Goal: Transaction & Acquisition: Purchase product/service

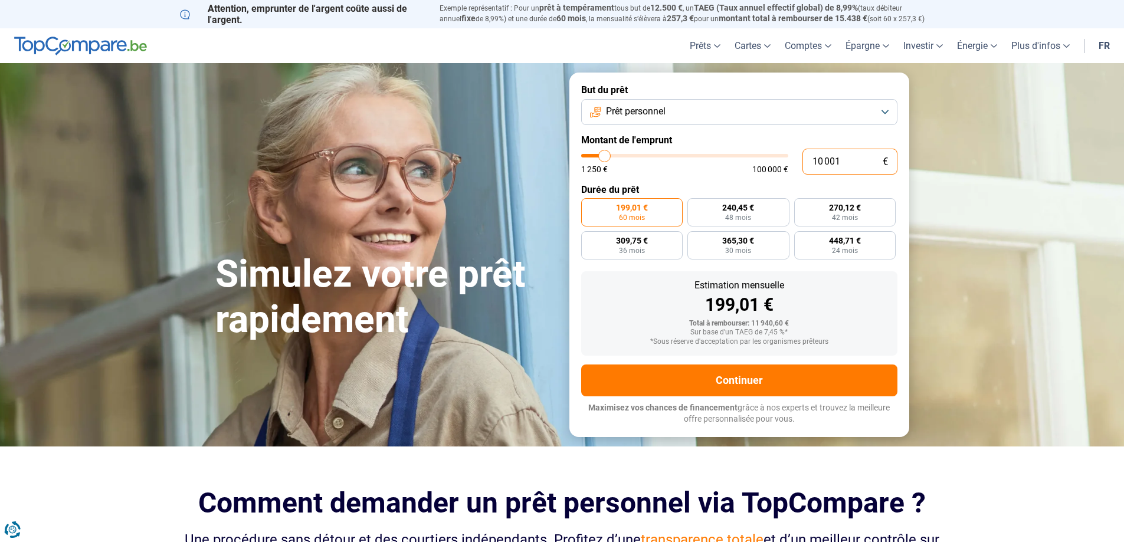
drag, startPoint x: 868, startPoint y: 158, endPoint x: 791, endPoint y: 153, distance: 77.5
click at [791, 153] on div "10 001 € 1 250 € 100 000 €" at bounding box center [739, 162] width 316 height 26
type input "1"
type input "1250"
type input "10"
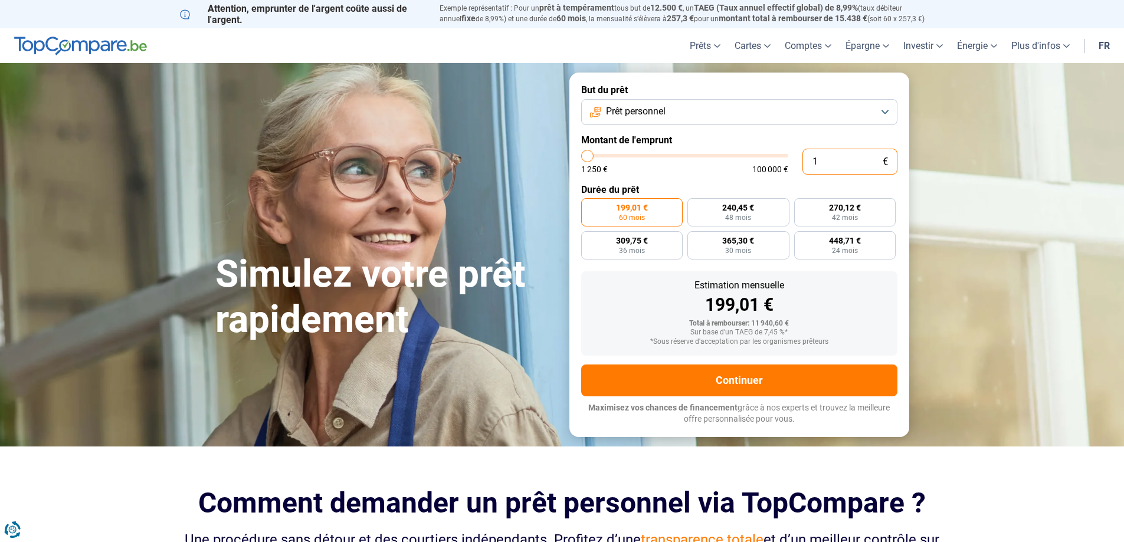
type input "1250"
type input "100"
type input "1250"
type input "1 000"
type input "1250"
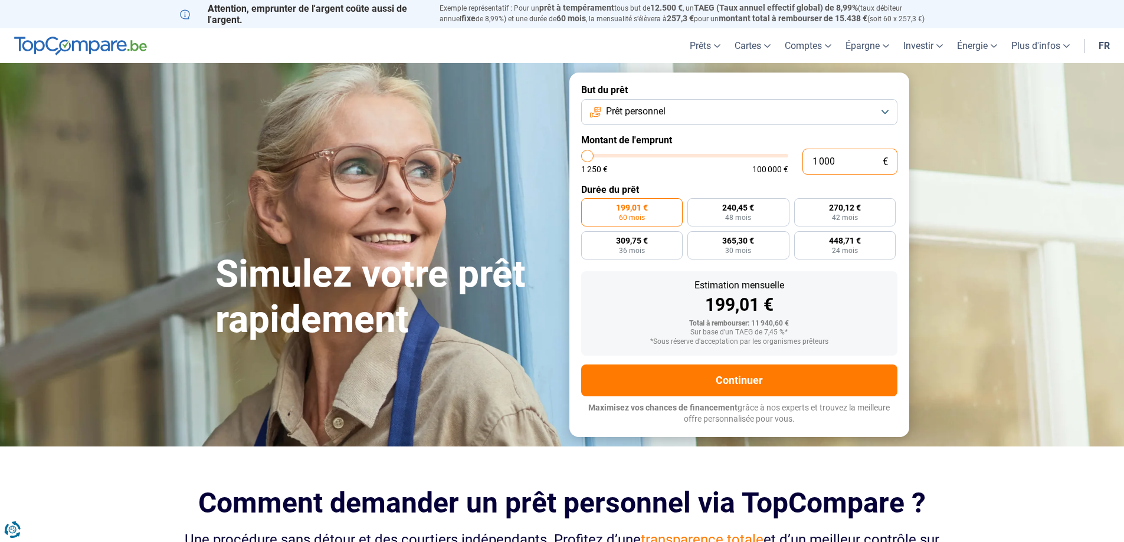
type input "10 000"
type input "10000"
radio input "true"
drag, startPoint x: 858, startPoint y: 163, endPoint x: 784, endPoint y: 152, distance: 75.1
click at [784, 152] on div "10 000 € 1 250 € 100 000 €" at bounding box center [739, 162] width 316 height 26
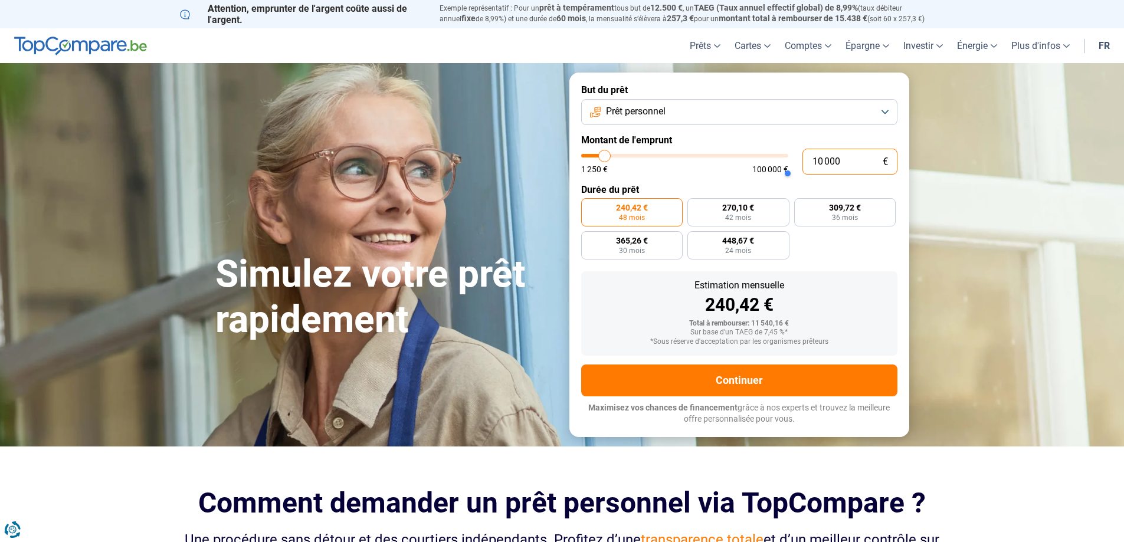
type input "8"
type input "1250"
type input "80"
type input "1250"
type input "800"
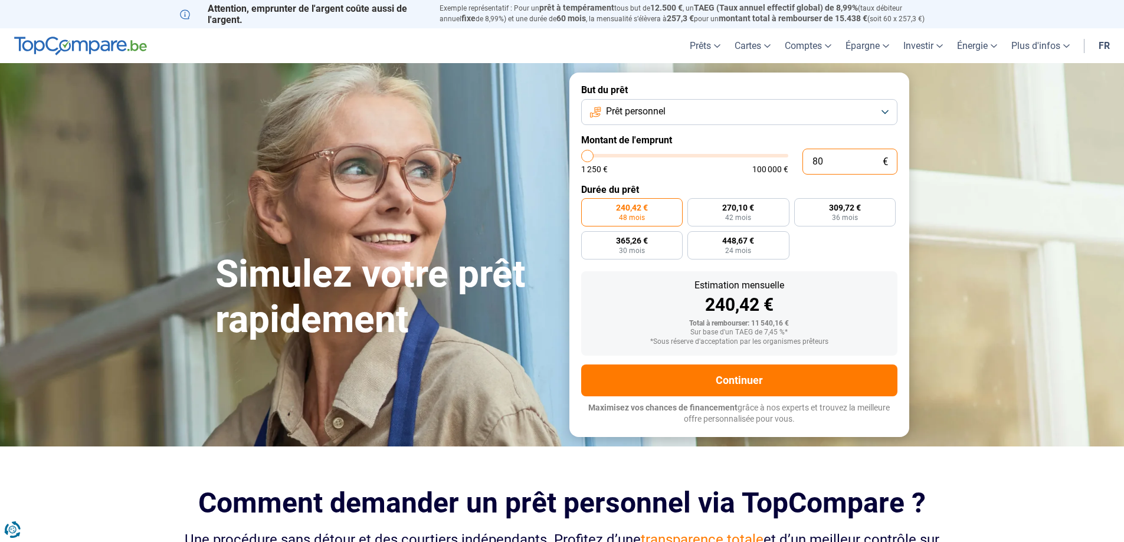
type input "1250"
type input "8 000"
type input "8000"
type input "8 000"
click at [851, 277] on div "Estimation mensuelle 192,34 € Total à rembourser: 9 232,32 € Sur base d'un TAEG…" at bounding box center [739, 313] width 316 height 84
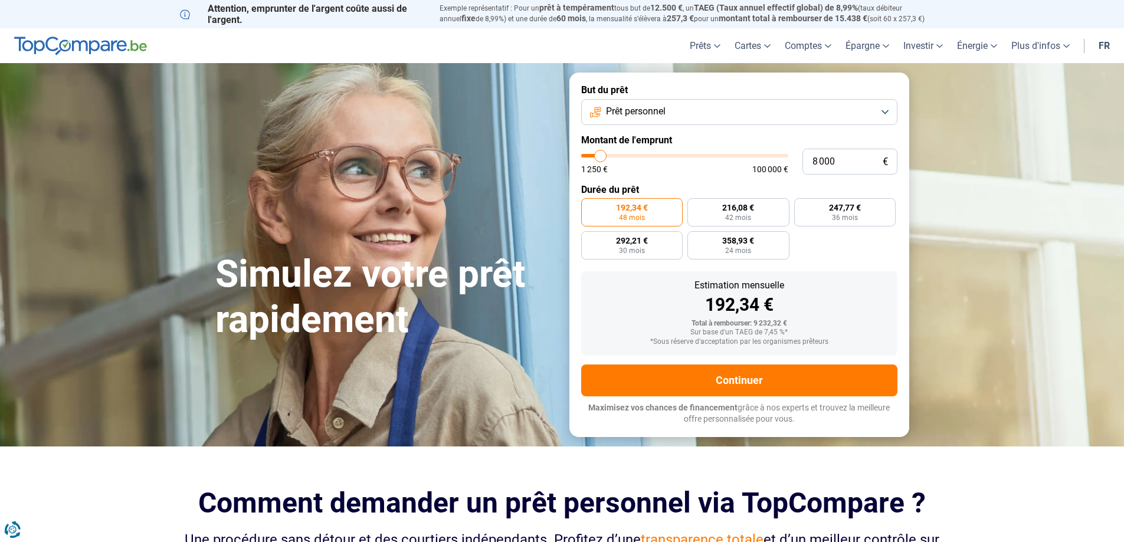
click at [643, 214] on span "48 mois" at bounding box center [632, 217] width 26 height 7
click at [589, 206] on input "192,34 € 48 mois" at bounding box center [585, 202] width 8 height 8
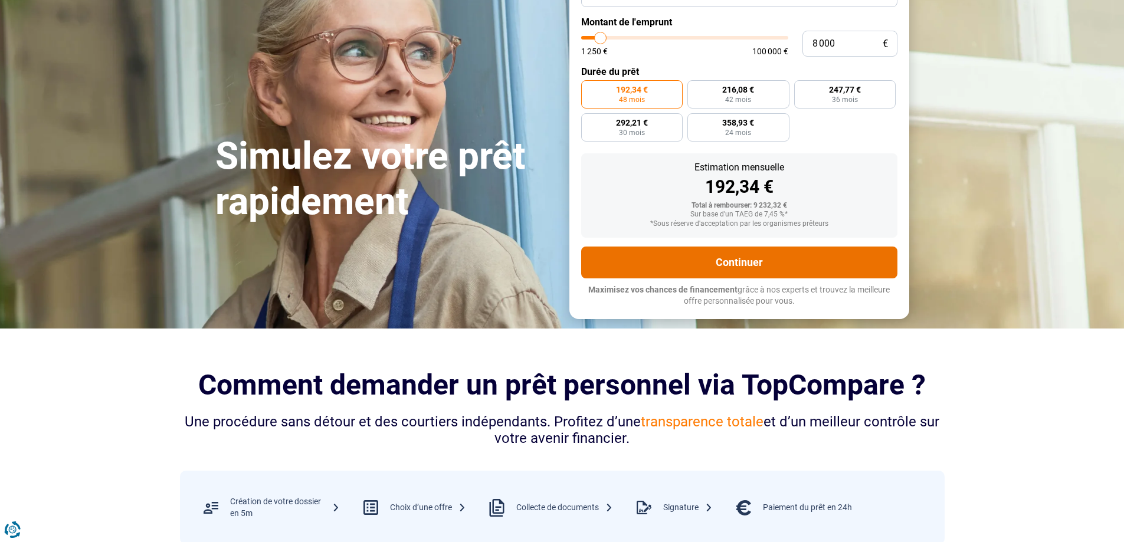
click at [719, 277] on button "Continuer" at bounding box center [739, 263] width 316 height 32
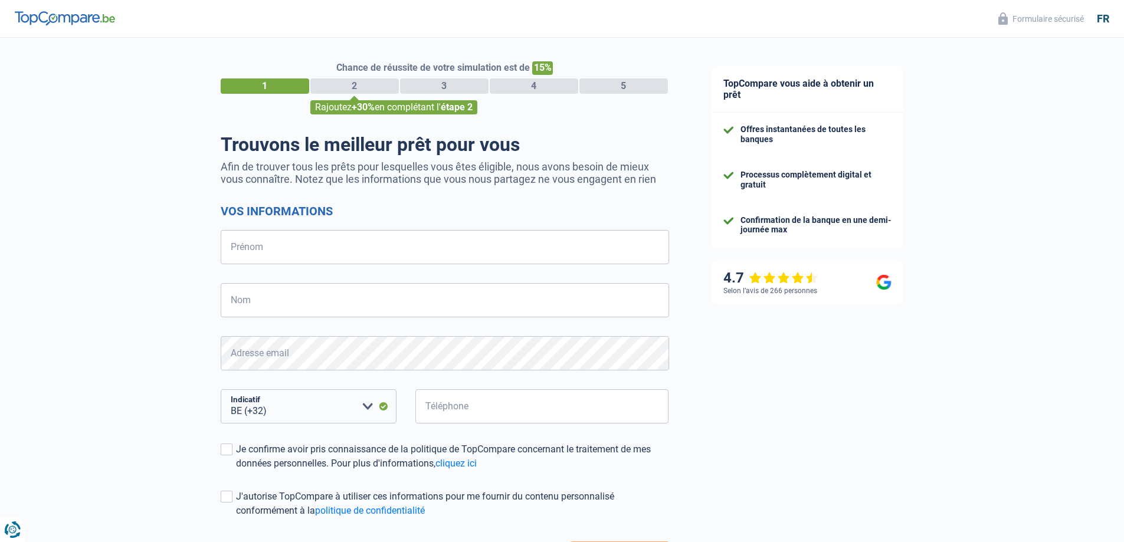
select select "32"
